Goal: Task Accomplishment & Management: Complete application form

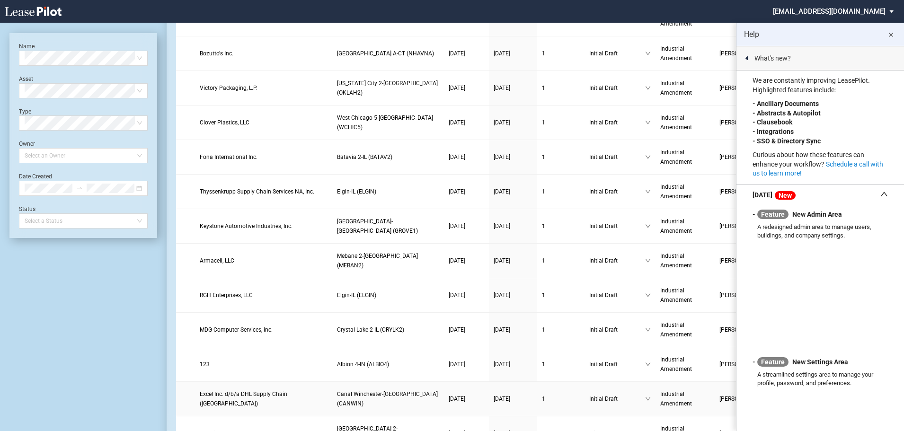
scroll to position [237, 0]
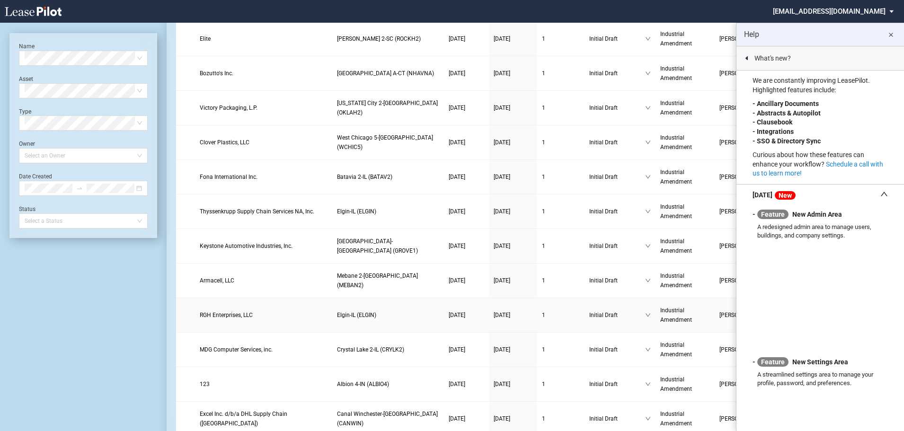
click at [255, 318] on link "RGH Enterprises, LLC" at bounding box center [264, 315] width 128 height 9
click at [229, 312] on span "RGH Enterprises, LLC" at bounding box center [226, 315] width 53 height 7
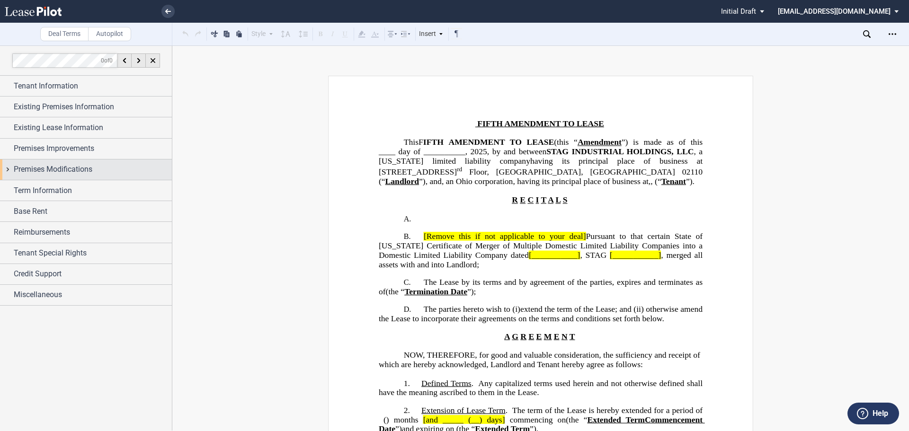
click at [116, 169] on div "Premises Modifications" at bounding box center [93, 169] width 158 height 11
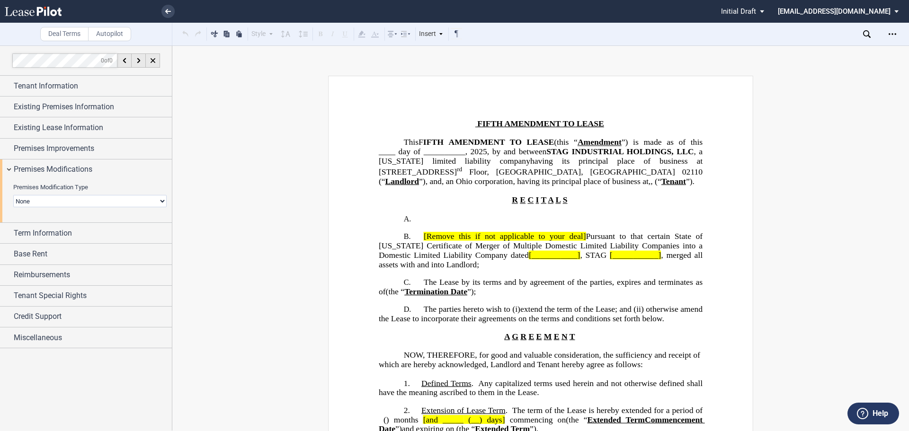
click at [132, 195] on div "Premises Modification Type None Expansion Reduction Termination" at bounding box center [89, 195] width 153 height 24
click at [131, 196] on select "None Expansion Reduction Termination" at bounding box center [89, 201] width 153 height 12
click at [103, 155] on div "Premises Improvements" at bounding box center [86, 149] width 172 height 20
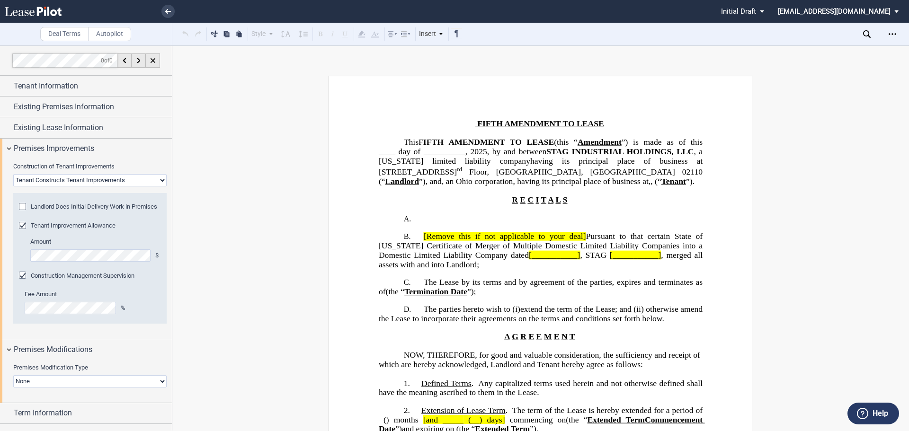
click at [136, 181] on select "Landlord Constructs Tenant Improvements Tenant Constructs Tenant Improvements "…" at bounding box center [89, 180] width 153 height 12
click at [13, 174] on select "Landlord Constructs Tenant Improvements Tenant Constructs Tenant Improvements "…" at bounding box center [89, 180] width 153 height 12
click at [24, 281] on div "Construction Management Supervision" at bounding box center [23, 276] width 9 height 9
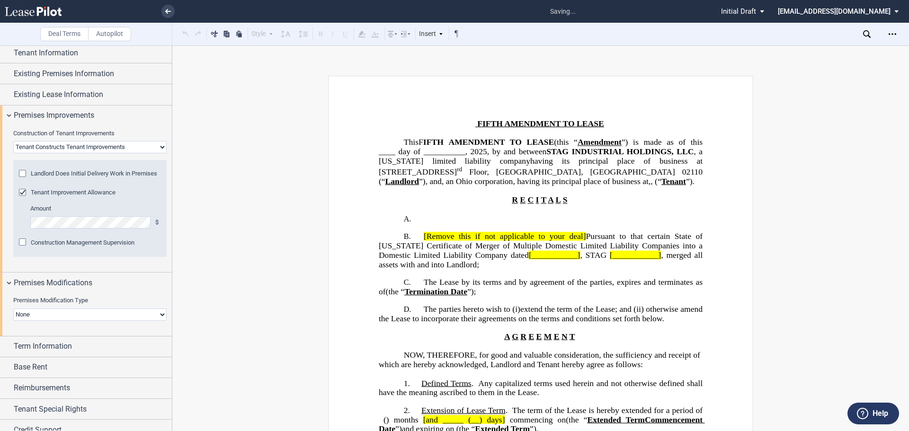
scroll to position [72, 0]
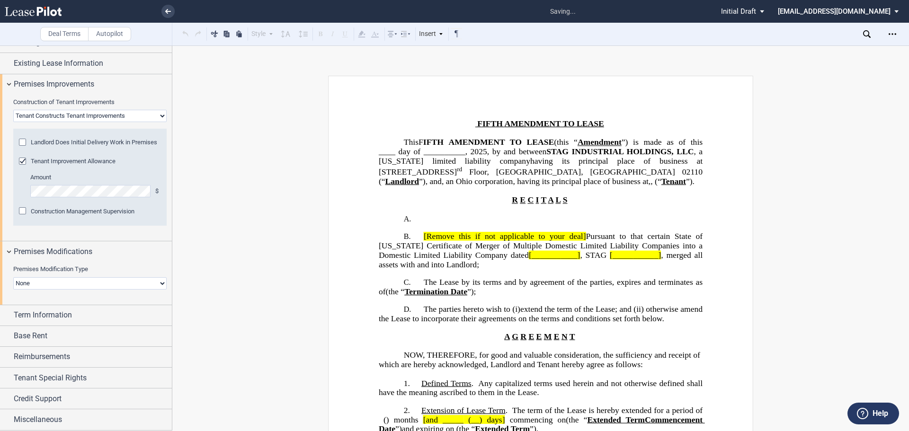
click at [59, 286] on select "None Expansion Reduction Termination" at bounding box center [89, 283] width 153 height 12
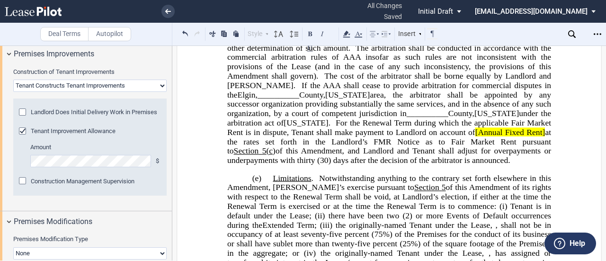
scroll to position [47, 0]
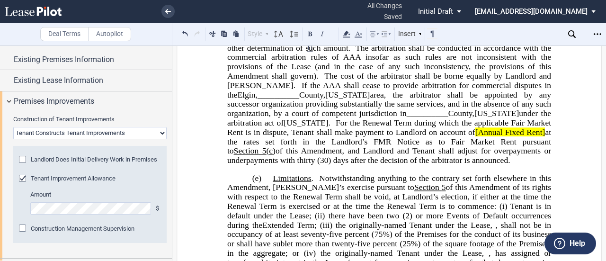
click at [74, 160] on span "Landlord Does Initial Delivery Work in Premises" at bounding box center [94, 159] width 126 height 7
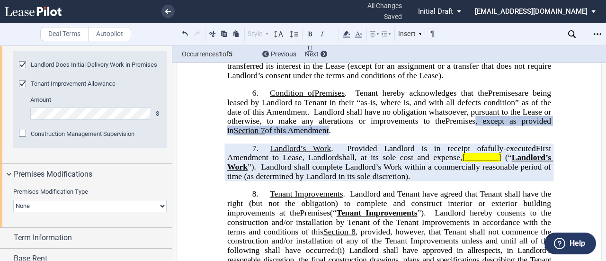
scroll to position [95, 0]
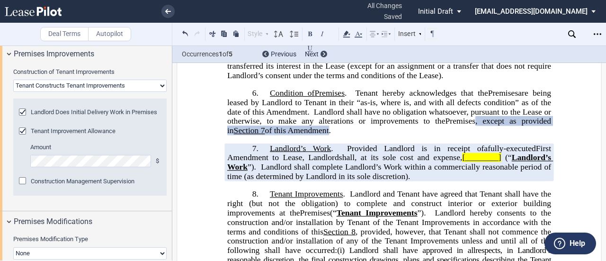
click at [50, 84] on select "Landlord Constructs Tenant Improvements Tenant Constructs Tenant Improvements "…" at bounding box center [89, 86] width 153 height 12
select select "landlord"
click at [13, 80] on select "Landlord Constructs Tenant Improvements Tenant Constructs Tenant Improvements "…" at bounding box center [89, 86] width 153 height 12
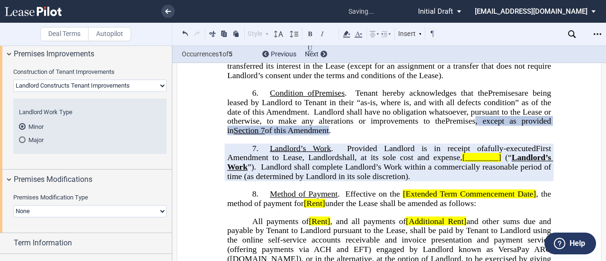
click at [34, 143] on md-radio-button "Major" at bounding box center [90, 139] width 142 height 9
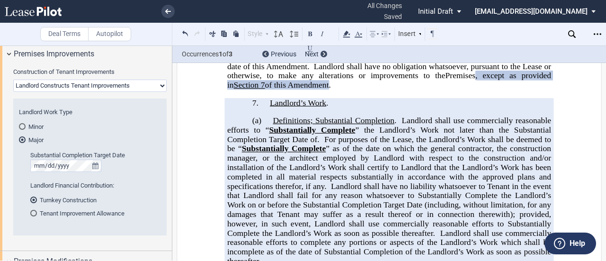
scroll to position [1522, 0]
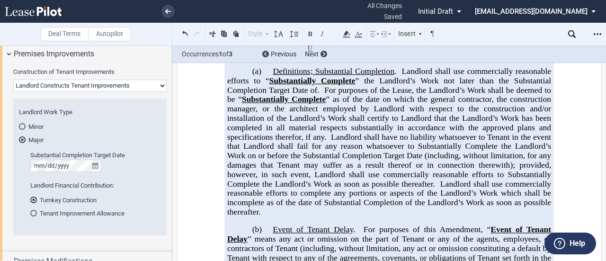
click at [549, 136] on span "Landlord shall have no liability whatsoever to Tenant in the event that Landlor…" at bounding box center [390, 160] width 326 height 56
